Goal: Check status

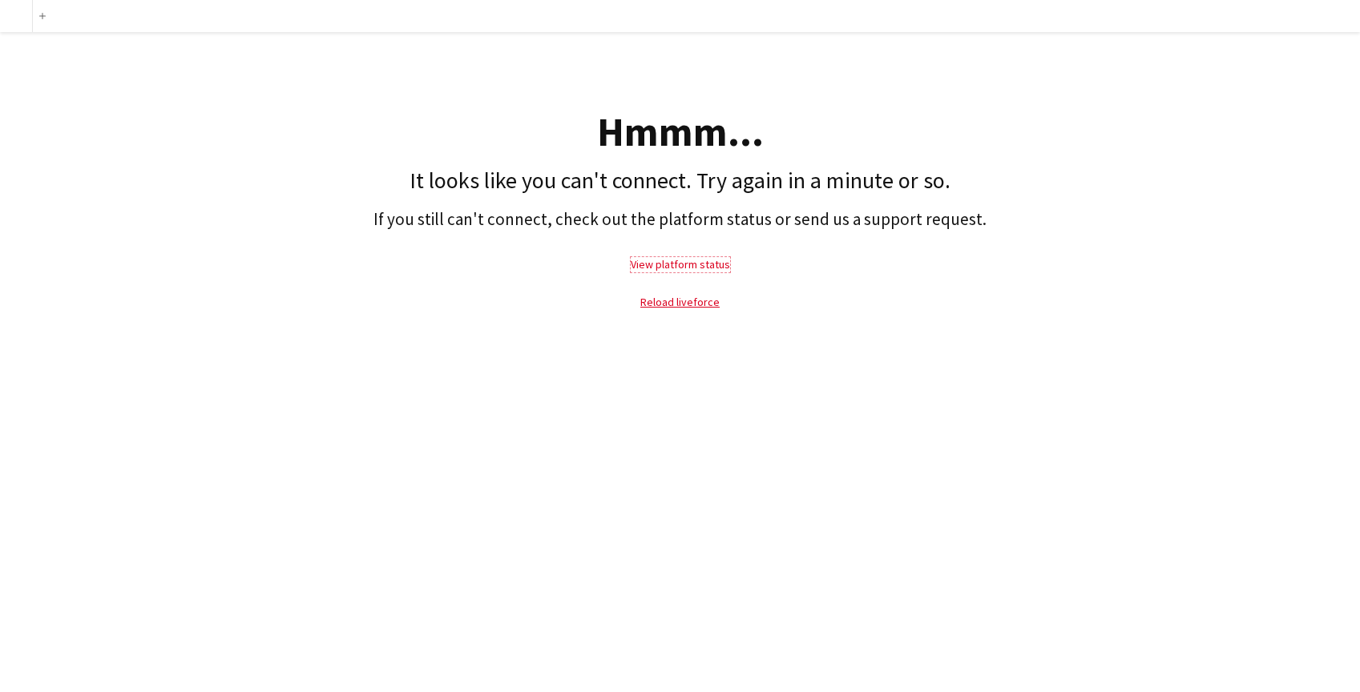
click at [694, 271] on link "View platform status" at bounding box center [680, 264] width 99 height 14
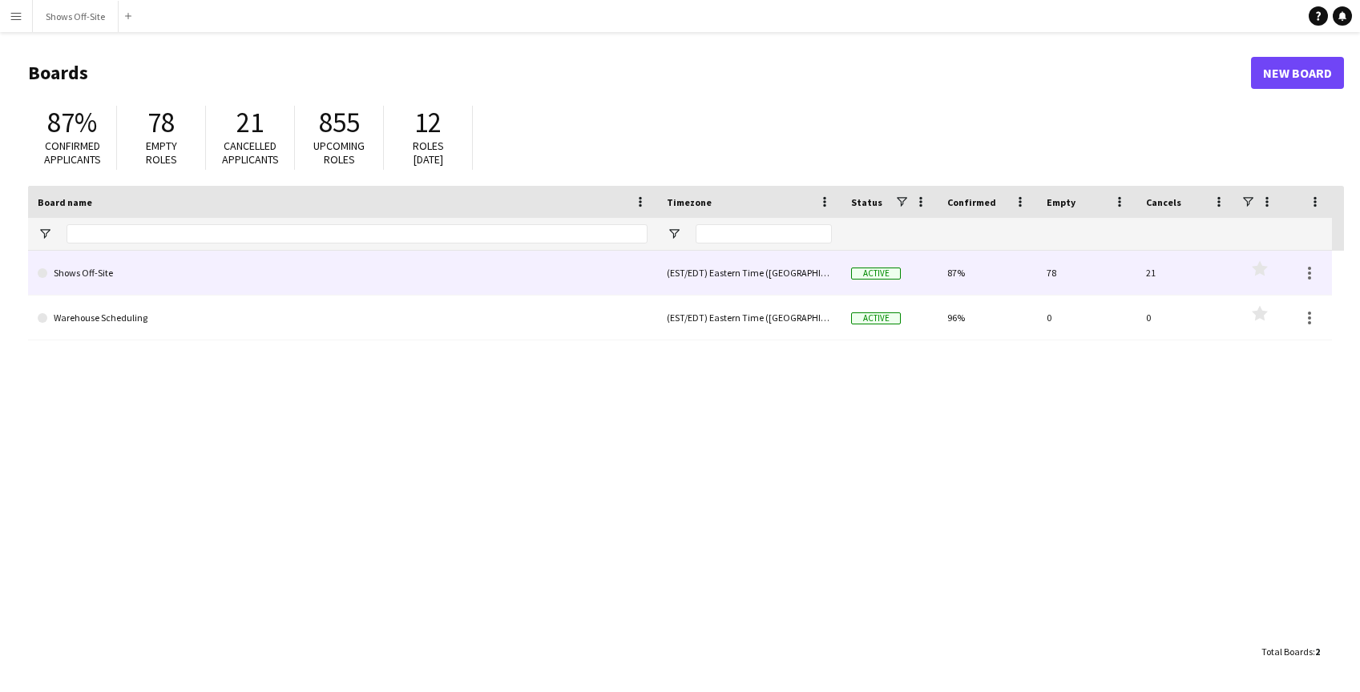
click at [106, 280] on link "Shows Off-Site" at bounding box center [343, 273] width 610 height 45
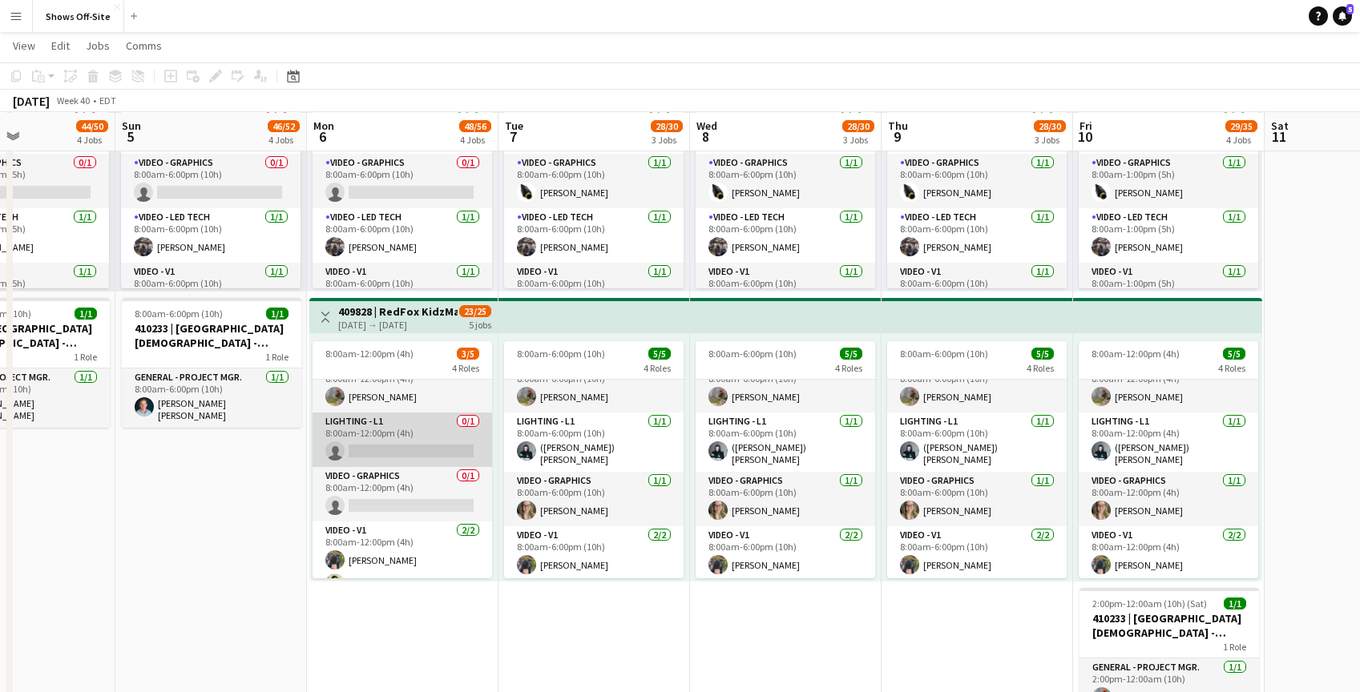
scroll to position [1, 0]
